Goal: Information Seeking & Learning: Check status

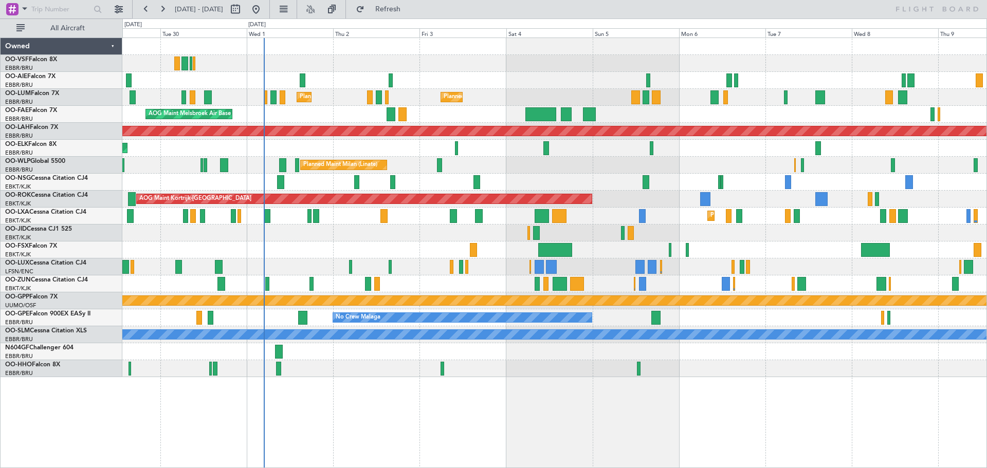
click at [390, 94] on div "Planned Maint [GEOGRAPHIC_DATA] ([GEOGRAPHIC_DATA]) Planned Maint [GEOGRAPHIC_D…" at bounding box center [554, 207] width 864 height 339
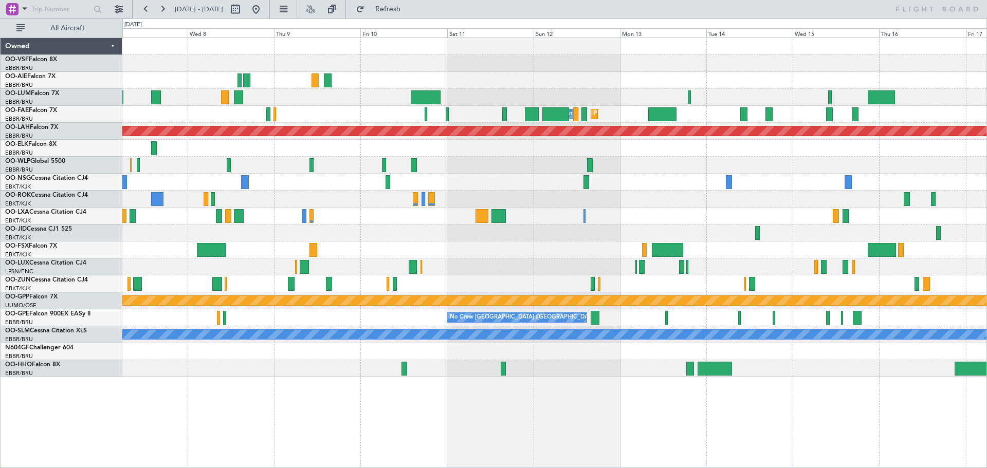
click at [243, 123] on div "Owner Melsbroek Air Base Planned Maint [GEOGRAPHIC_DATA] Planned Maint [GEOGRAP…" at bounding box center [554, 207] width 864 height 339
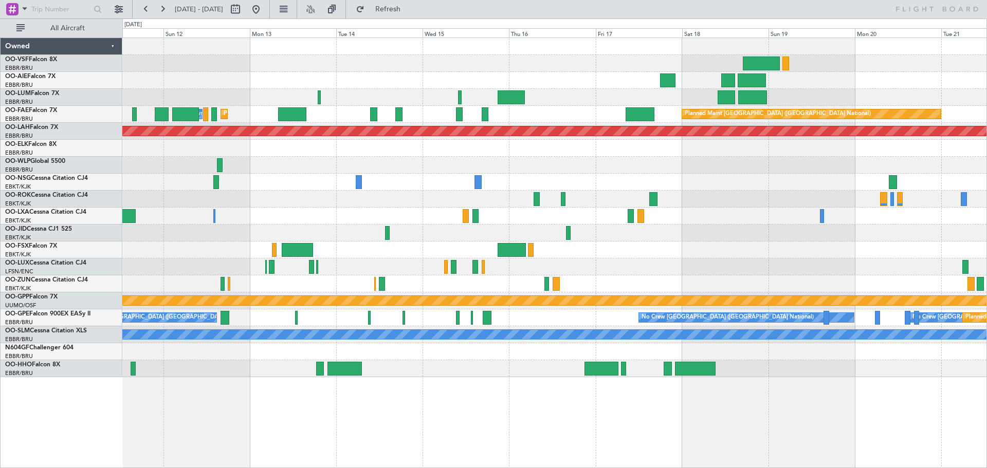
click at [133, 94] on div "Planned Maint Melsbroek Air Base Owner [GEOGRAPHIC_DATA] Planned Maint [GEOGRAP…" at bounding box center [554, 207] width 864 height 339
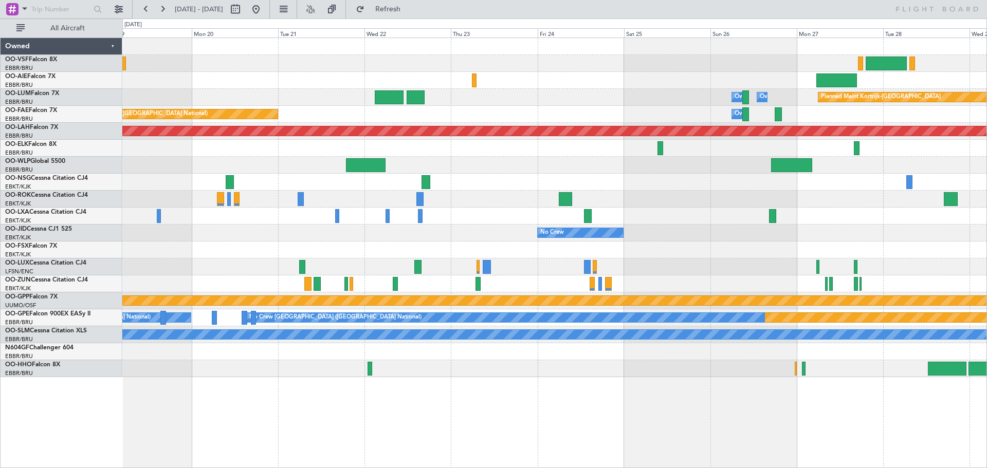
click at [179, 95] on div "Owner Melsbroek Air Base Owner [GEOGRAPHIC_DATA] Planned Maint [GEOGRAPHIC_DATA…" at bounding box center [554, 207] width 864 height 339
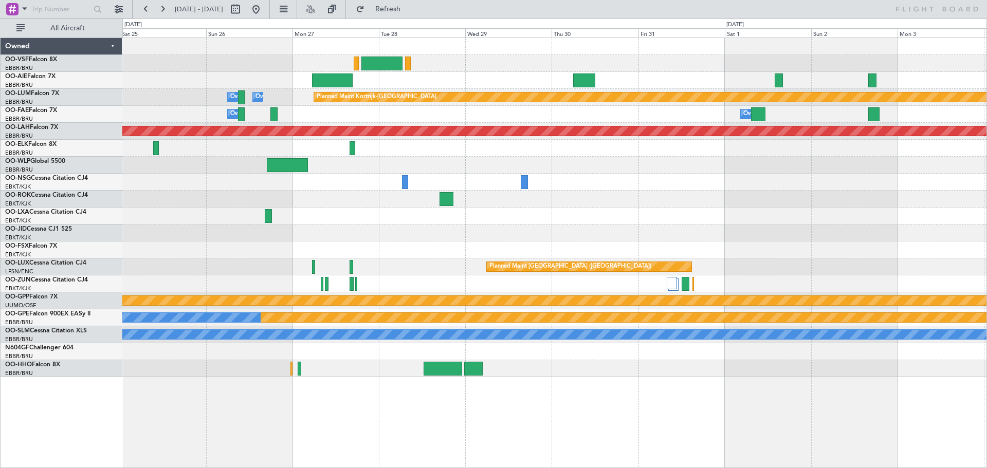
click at [245, 98] on div "Planned Maint Kortrijk-[GEOGRAPHIC_DATA] Owner [GEOGRAPHIC_DATA] Owner [GEOGRAP…" at bounding box center [554, 207] width 864 height 339
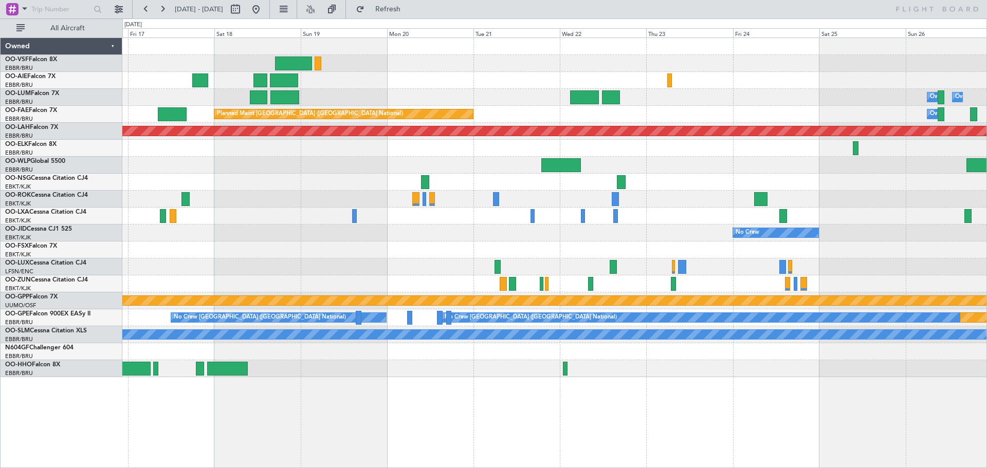
click at [796, 63] on div at bounding box center [554, 63] width 864 height 17
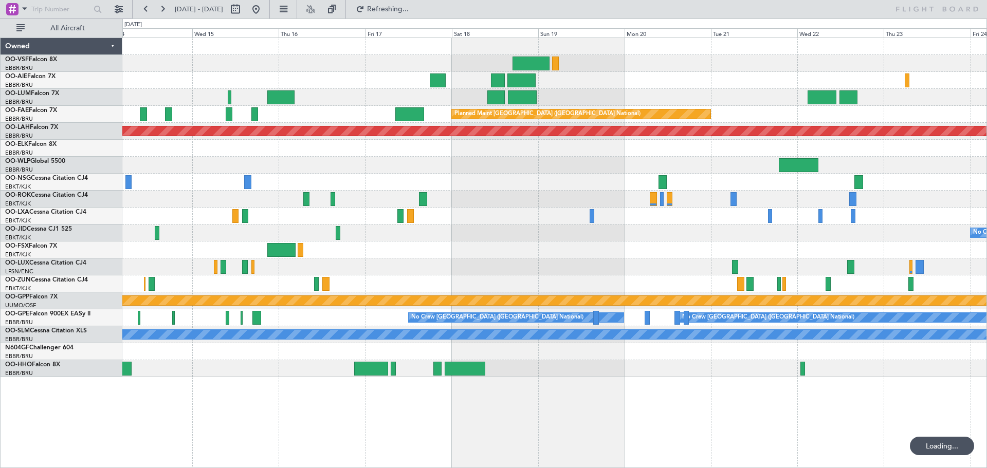
click at [659, 68] on div at bounding box center [554, 63] width 864 height 17
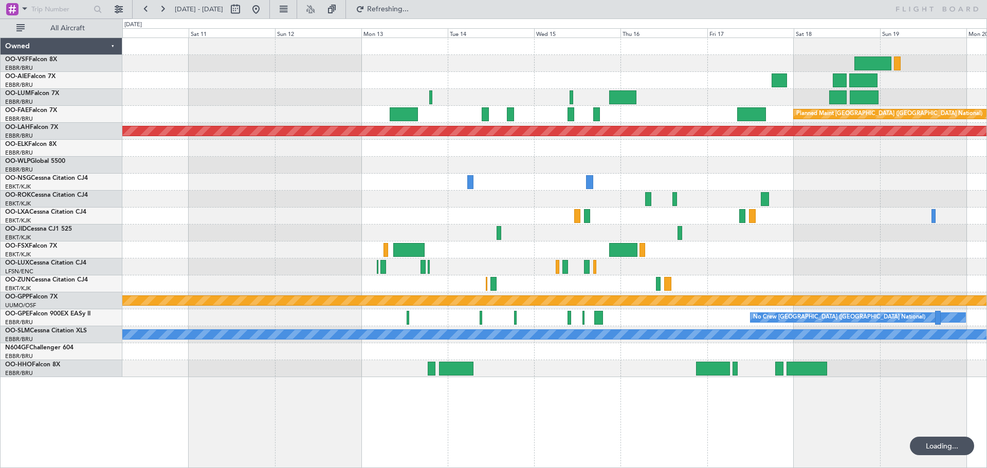
click at [823, 61] on div at bounding box center [554, 63] width 864 height 17
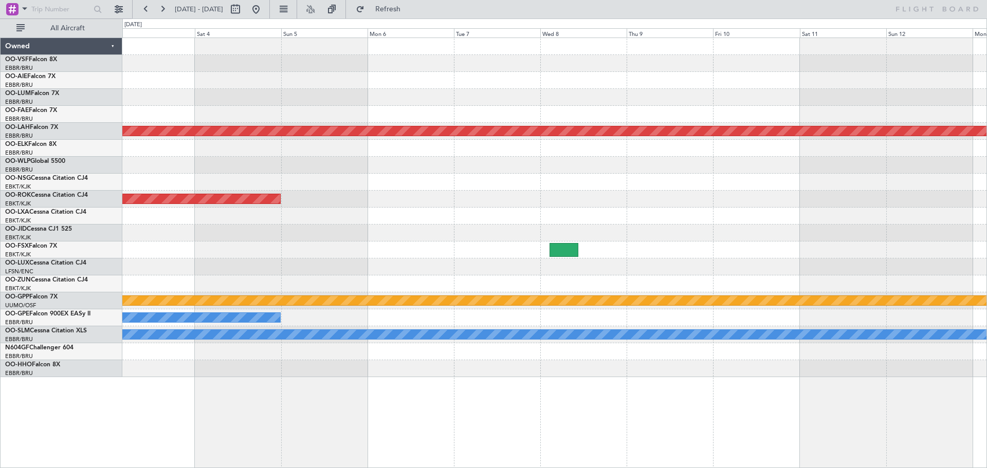
click at [691, 62] on div at bounding box center [554, 63] width 864 height 17
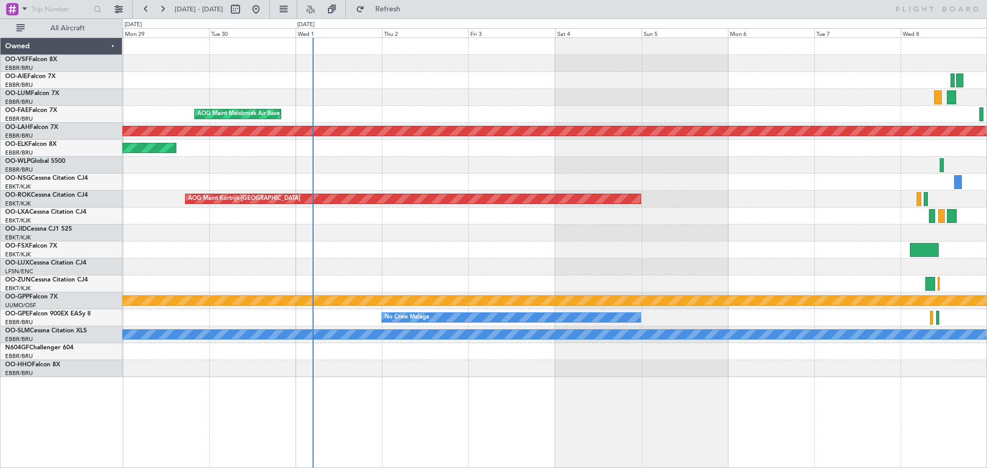
click at [736, 75] on div "Planned Maint [GEOGRAPHIC_DATA] ([GEOGRAPHIC_DATA])" at bounding box center [554, 80] width 864 height 17
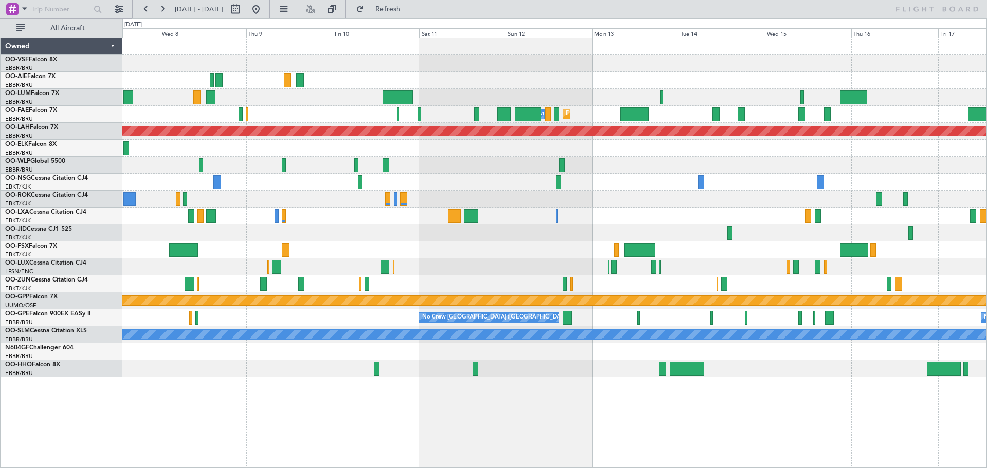
click at [48, 431] on div "Owner Melsbroek Air Base Planned Maint [GEOGRAPHIC_DATA] Planned Maint [GEOGRAP…" at bounding box center [493, 244] width 987 height 450
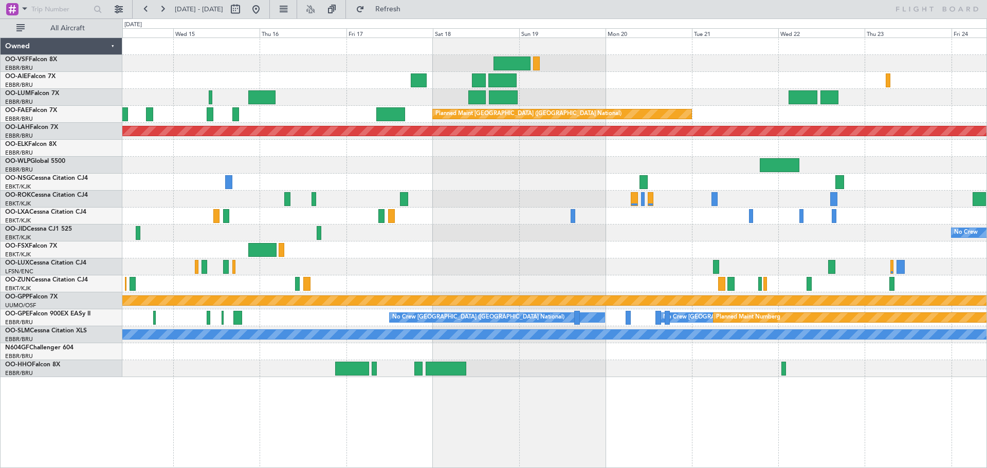
click at [245, 448] on div "Owner Melsbroek Air Base Owner [GEOGRAPHIC_DATA] Planned Maint [GEOGRAPHIC_DATA…" at bounding box center [554, 253] width 865 height 431
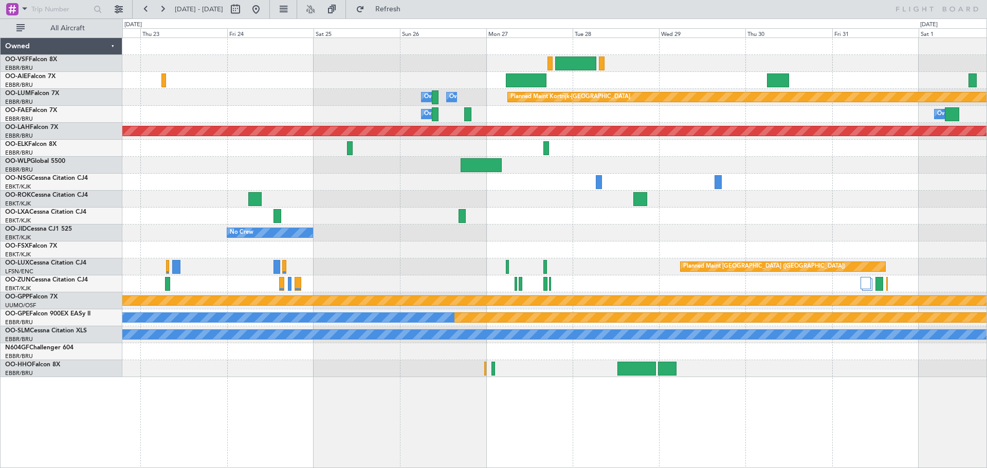
click at [140, 449] on div "Owner Melsbroek Air Base Owner [GEOGRAPHIC_DATA] Planned Maint [GEOGRAPHIC_DATA…" at bounding box center [554, 253] width 865 height 431
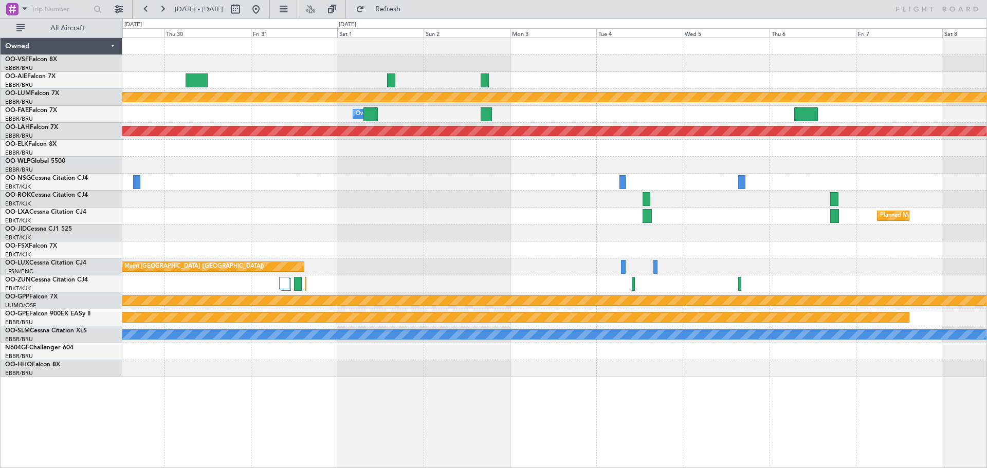
click at [173, 437] on div "Planned Maint Kortrijk-[GEOGRAPHIC_DATA] Owner [GEOGRAPHIC_DATA] Planned [GEOGR…" at bounding box center [554, 253] width 865 height 431
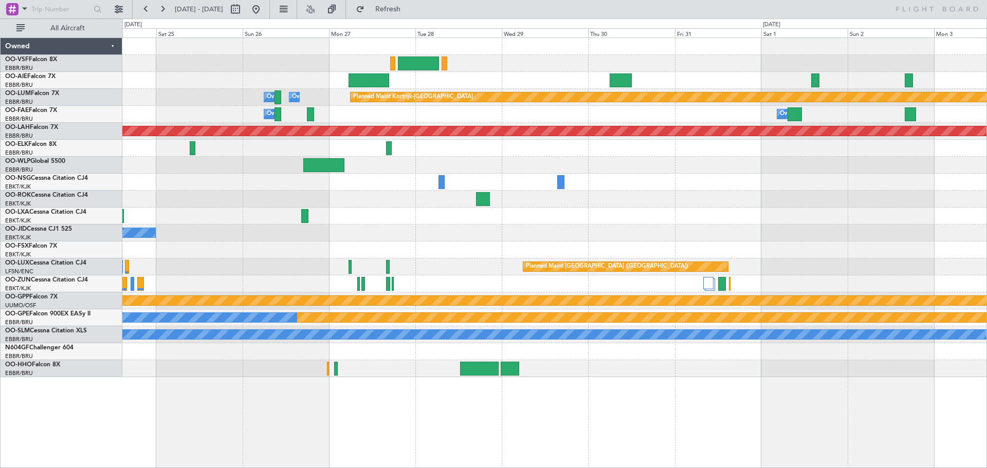
click at [801, 196] on div "Planned Maint Kortrijk-[GEOGRAPHIC_DATA] Owner [GEOGRAPHIC_DATA] Owner [GEOGRAP…" at bounding box center [554, 207] width 864 height 339
